Goal: Task Accomplishment & Management: Complete application form

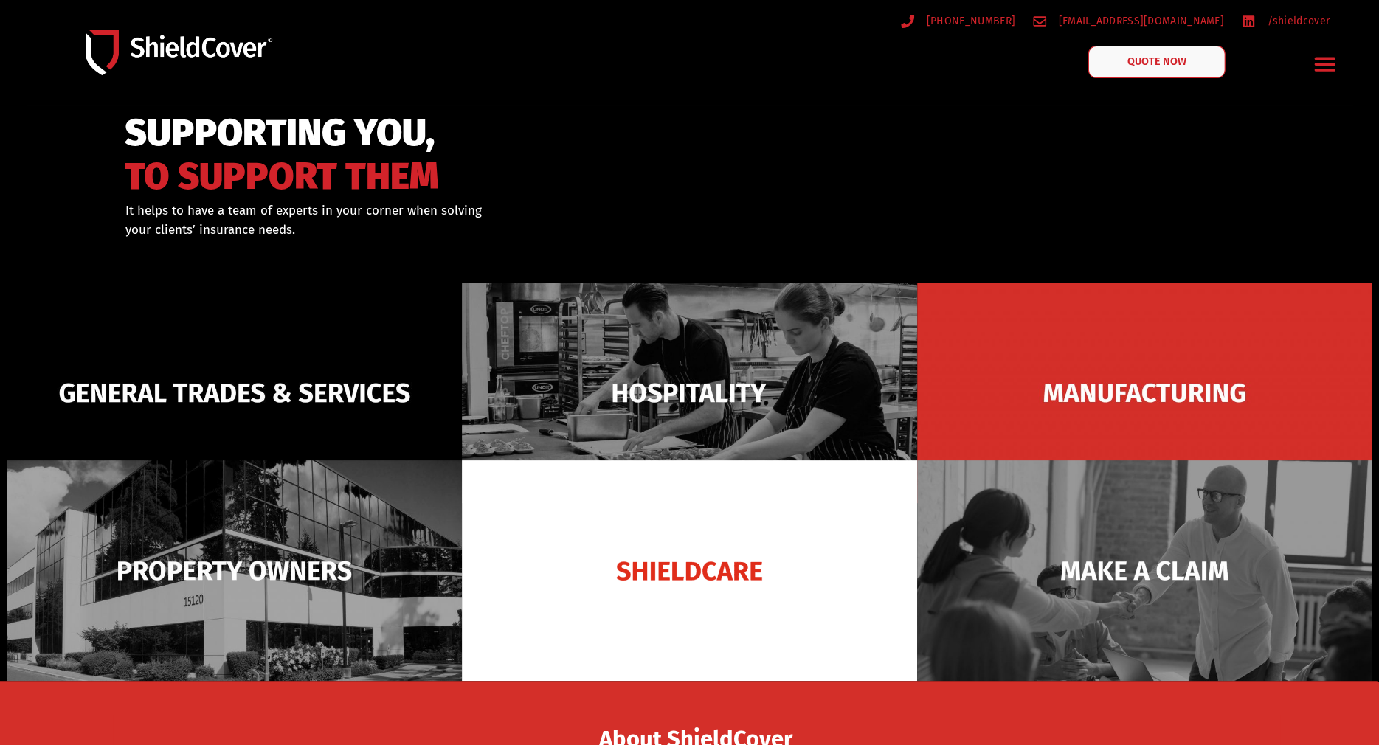
click at [1150, 54] on link "QUOTE NOW" at bounding box center [1156, 62] width 137 height 32
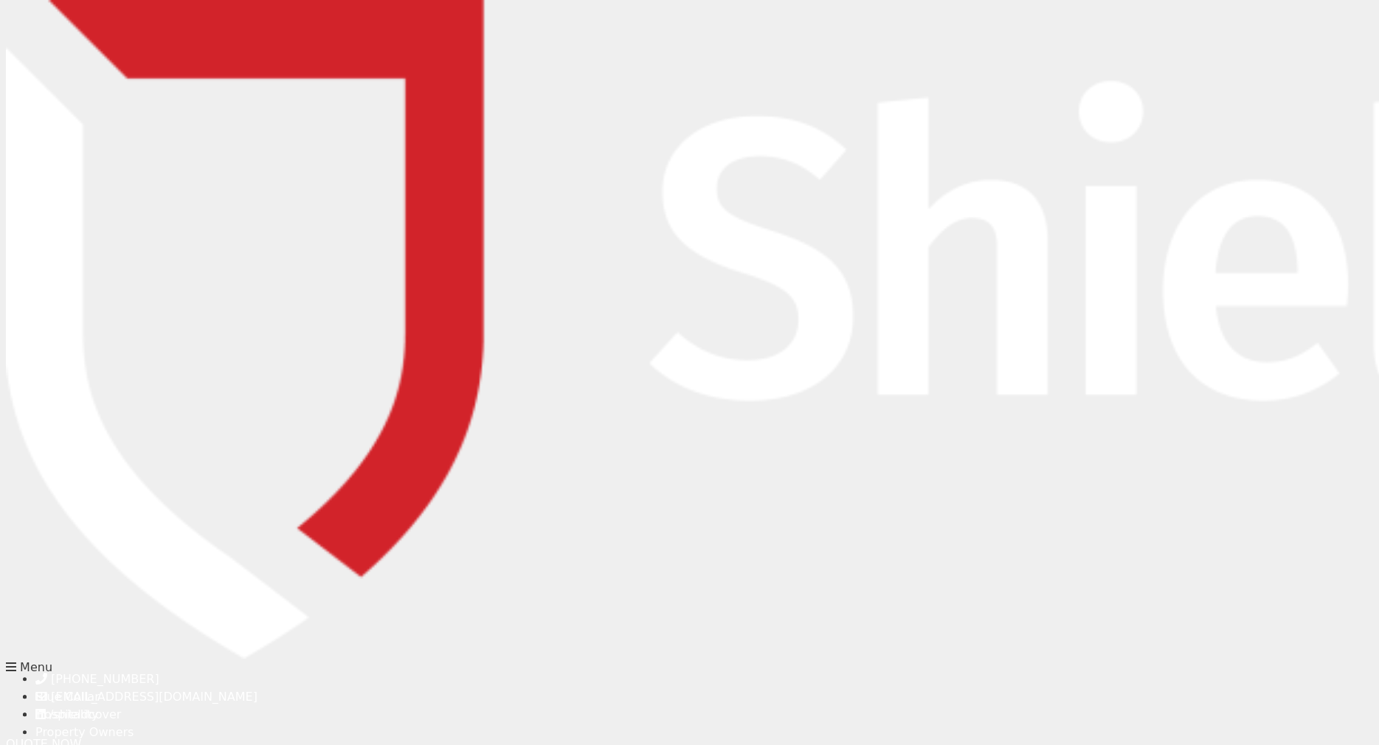
type input "[PERSON_NAME]"
type input "[EMAIL_ADDRESS][DOMAIN_NAME]"
type input "0409250820"
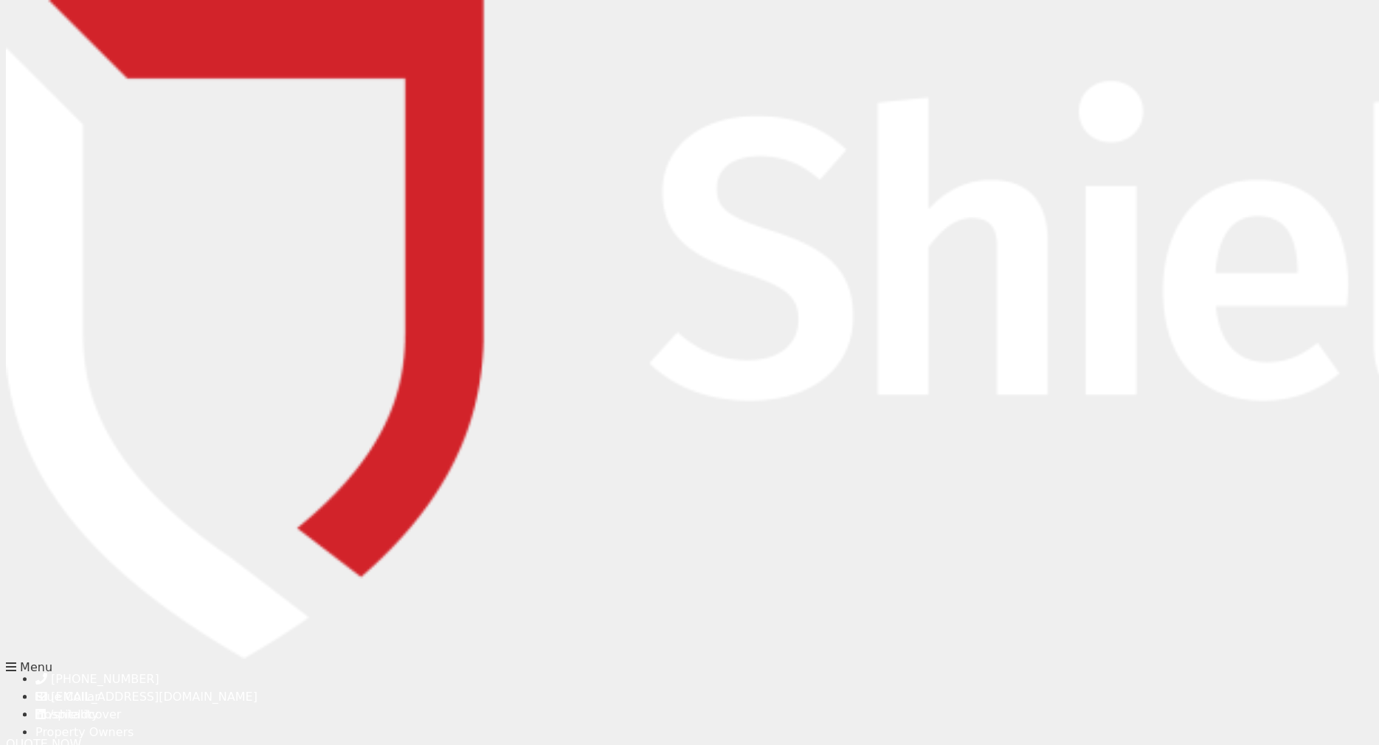
type input "[PERSON_NAME]"
type input "[STREET_ADDRESS]"
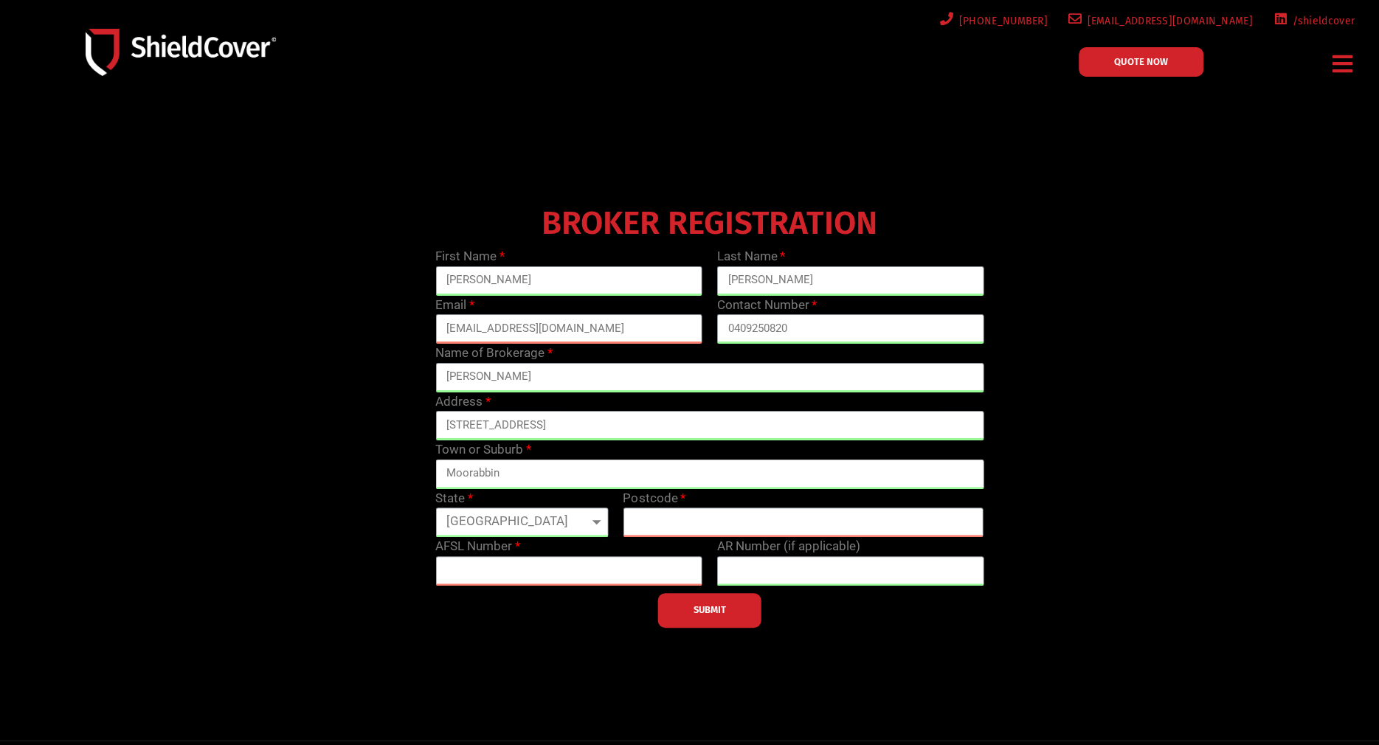
type input "Moorabbin"
select select "VIC"
type input "3189"
drag, startPoint x: 457, startPoint y: 567, endPoint x: 475, endPoint y: 535, distance: 37.3
click at [457, 567] on input "text" at bounding box center [568, 571] width 267 height 30
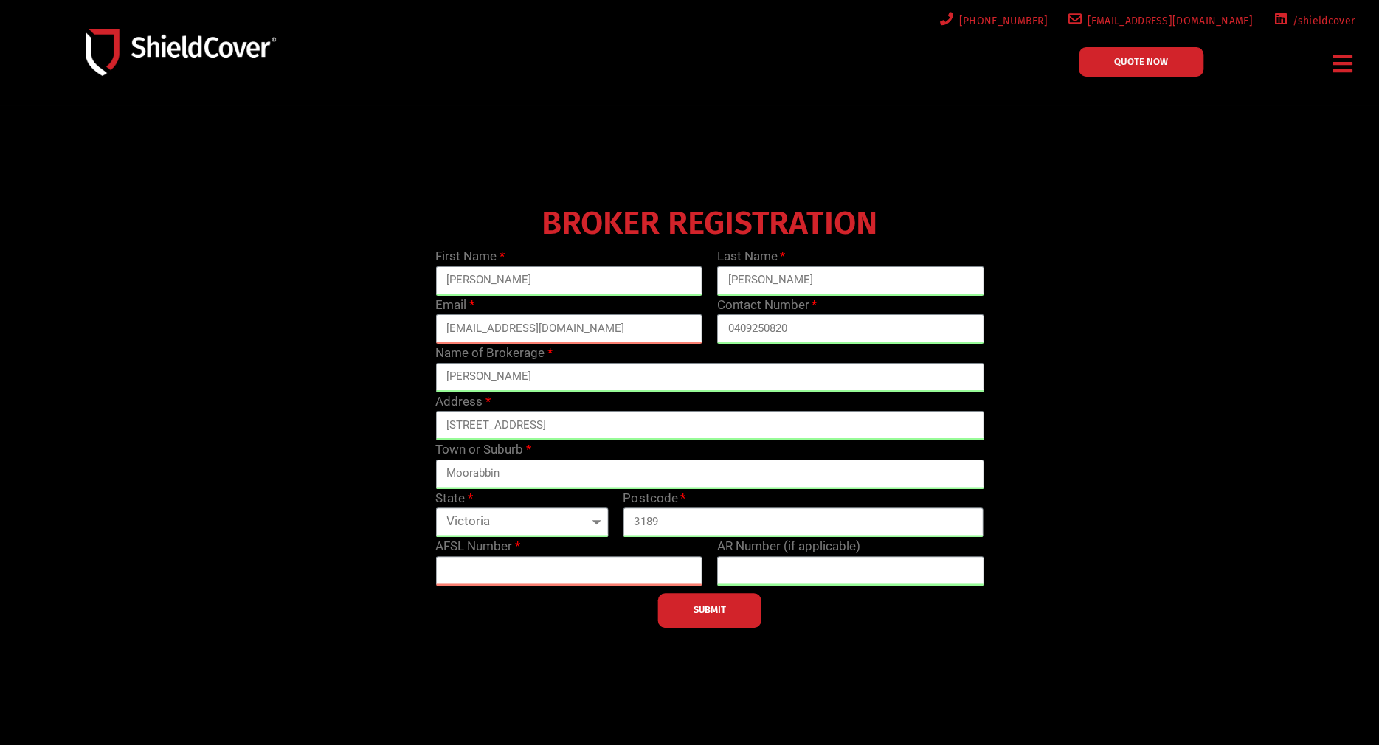
click at [728, 606] on button "SUBMIT" at bounding box center [709, 610] width 103 height 35
click at [477, 570] on input "text" at bounding box center [568, 571] width 267 height 30
click at [471, 563] on input "text" at bounding box center [568, 571] width 267 height 30
type input "2334457"
click at [694, 609] on span "SUBMIT" at bounding box center [710, 610] width 32 height 3
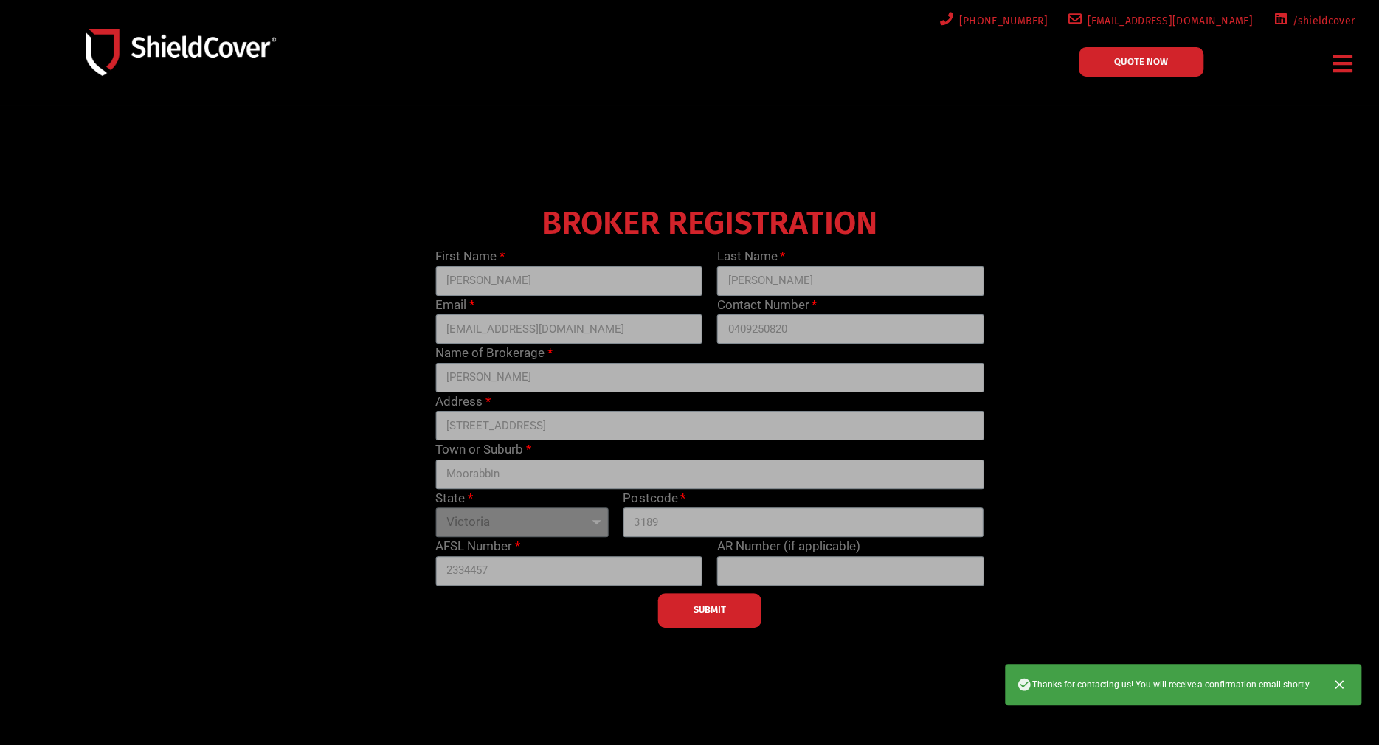
click at [1336, 683] on icon "Close" at bounding box center [1339, 684] width 9 height 9
